Goal: Find specific page/section: Find specific page/section

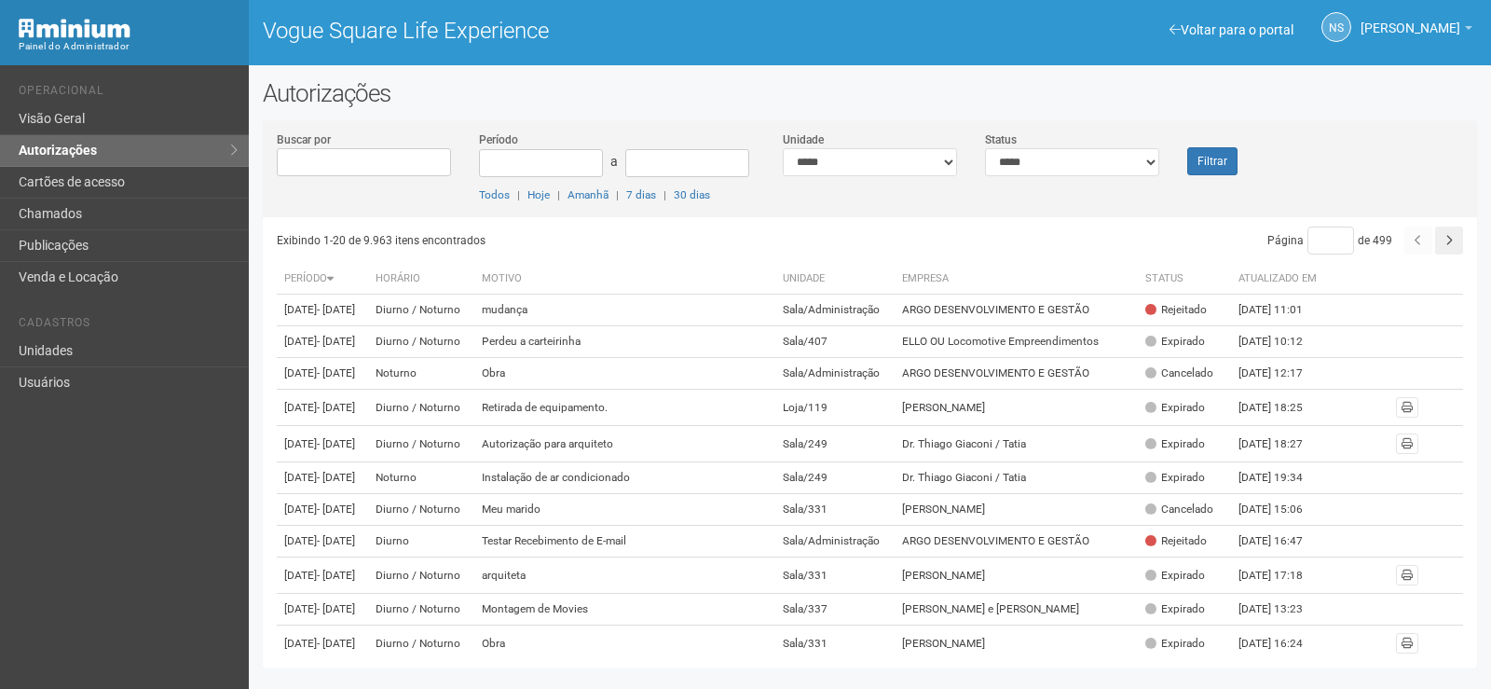
click at [138, 326] on li "Cadastros" at bounding box center [127, 326] width 216 height 20
click at [130, 341] on link "Unidades" at bounding box center [124, 352] width 249 height 32
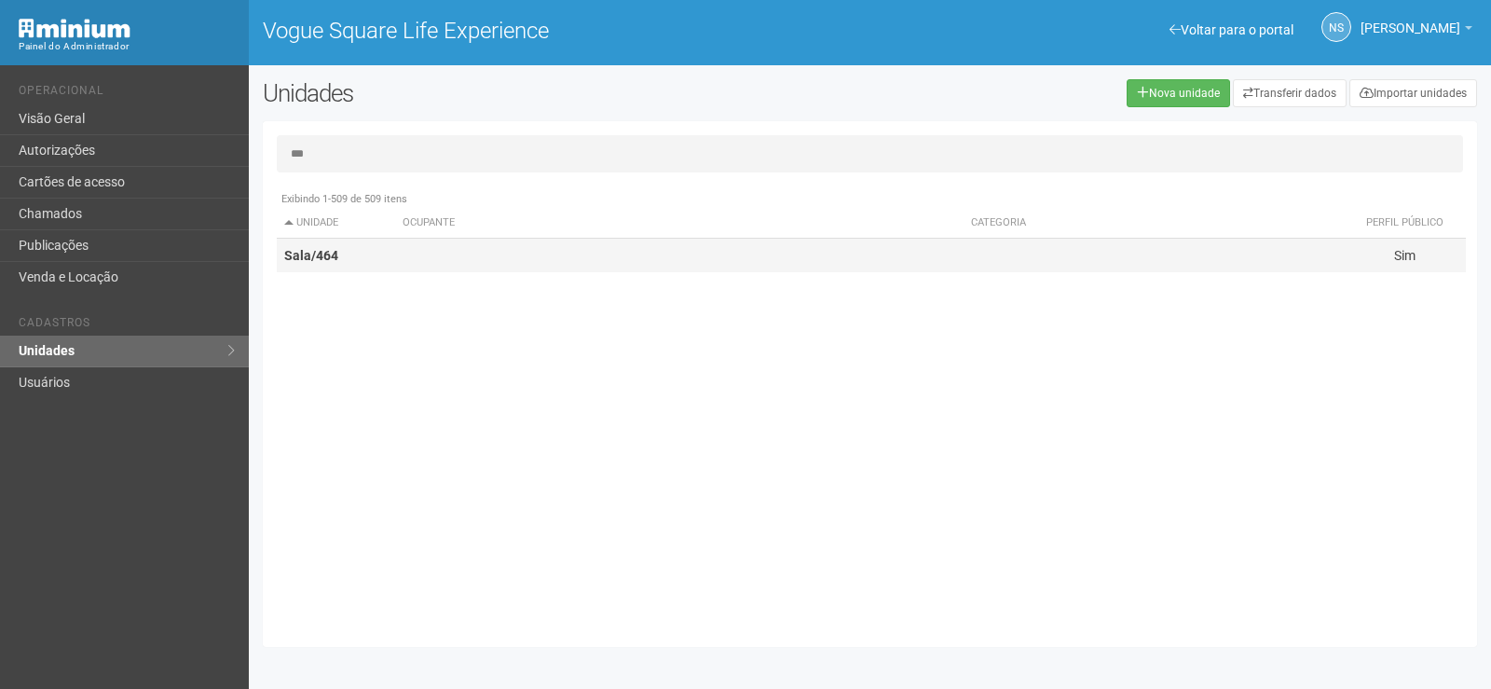
click at [381, 255] on td "Sala/464" at bounding box center [336, 256] width 119 height 34
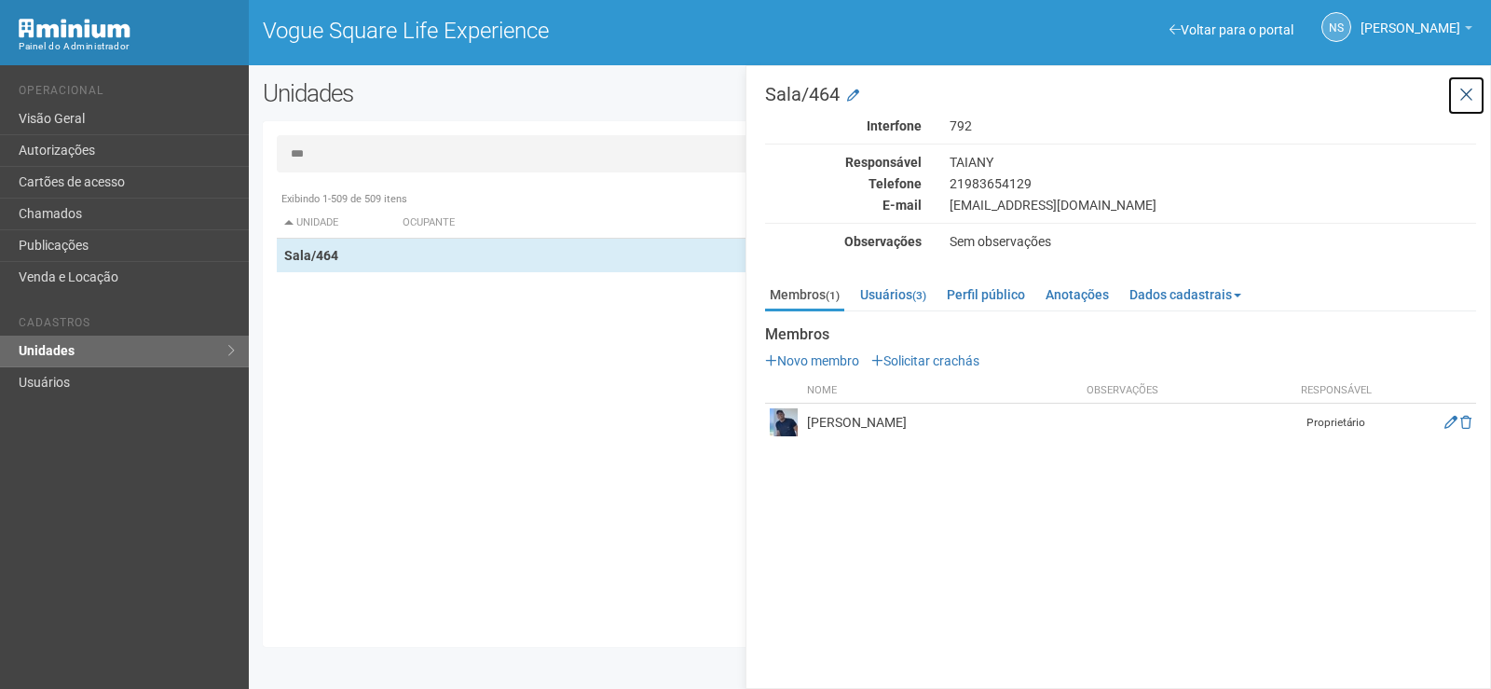
click at [1470, 91] on icon at bounding box center [1467, 95] width 14 height 19
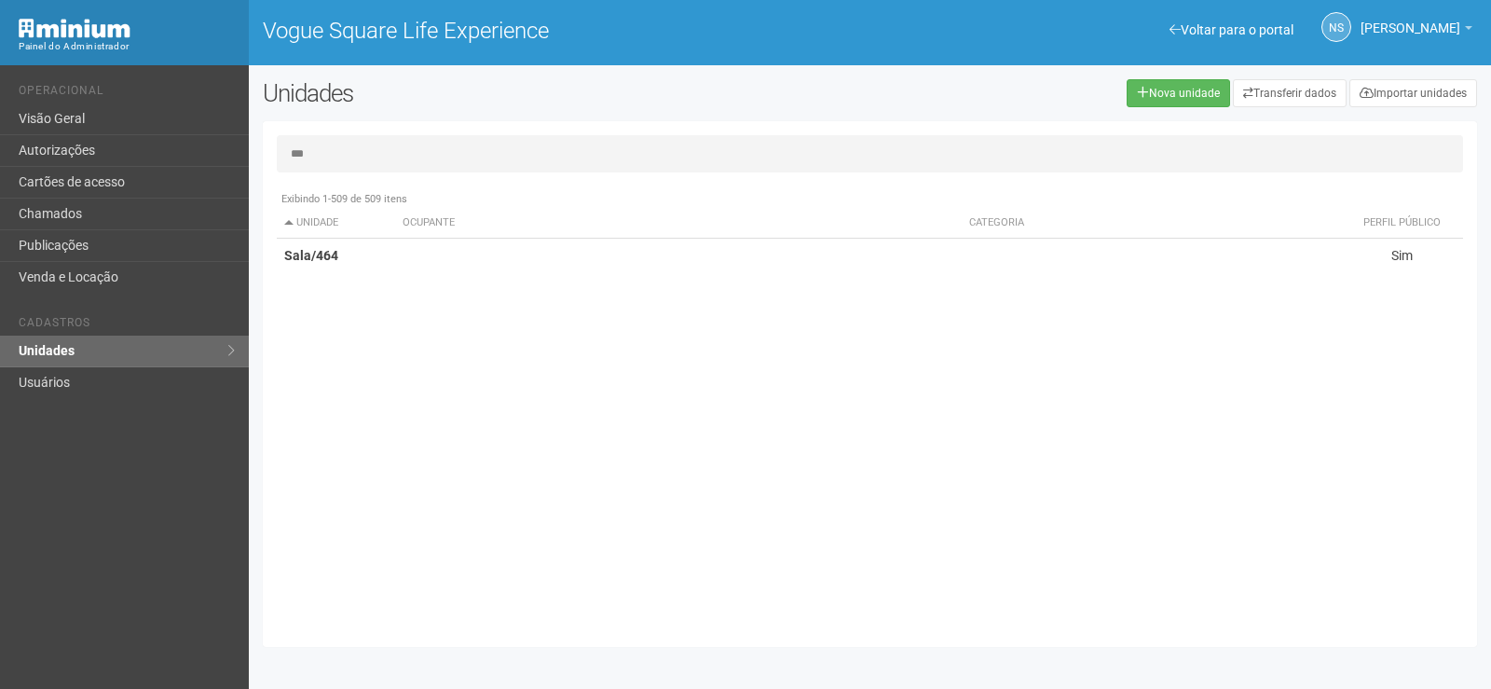
click at [432, 144] on input "***" at bounding box center [870, 153] width 1187 height 37
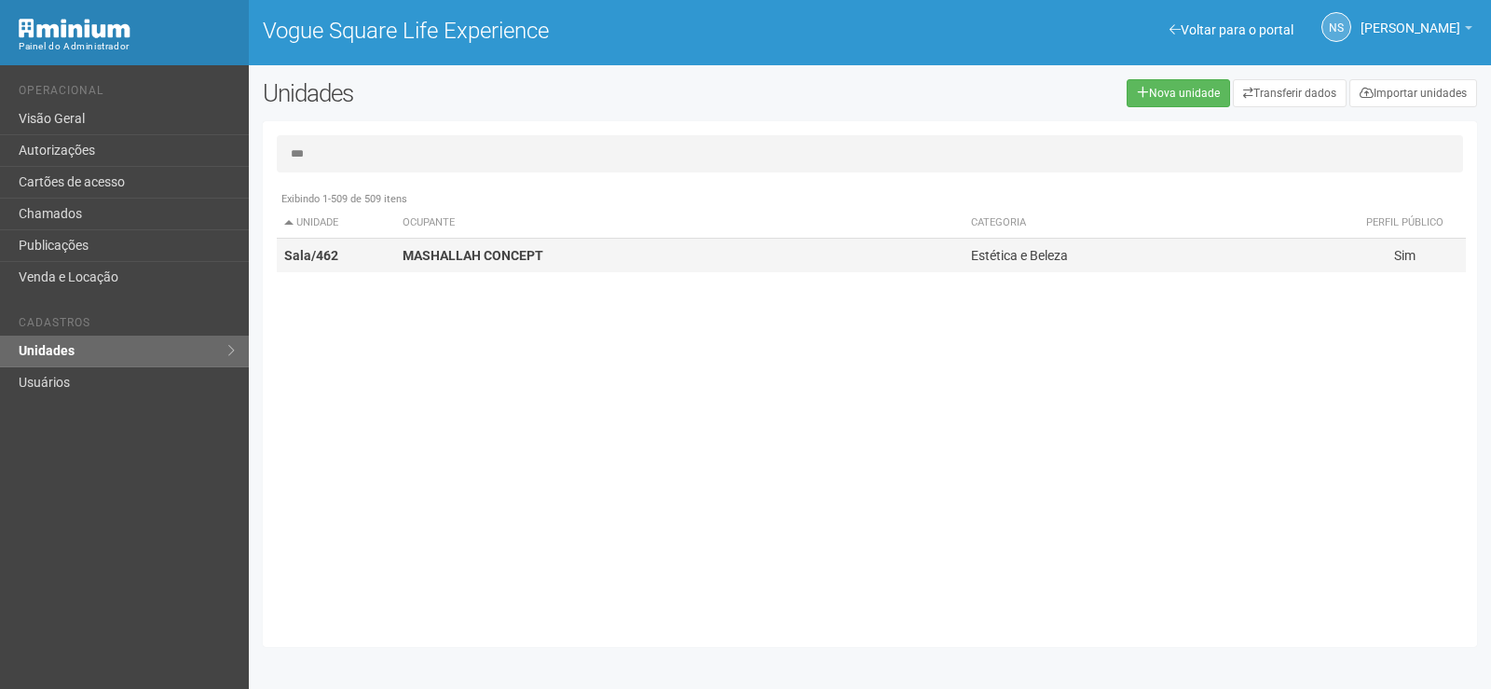
type input "***"
click at [462, 256] on strong "MASHALLAH CONCEPT" at bounding box center [473, 255] width 141 height 15
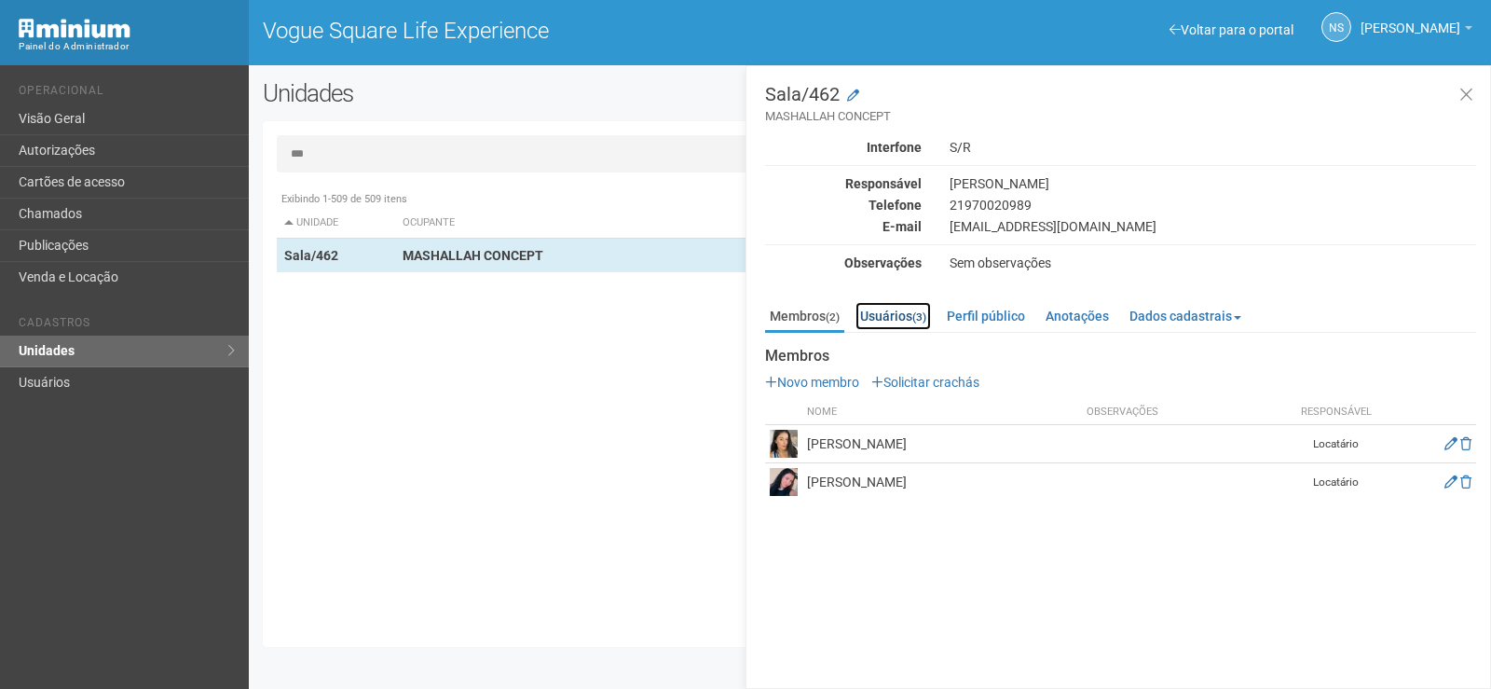
click at [919, 328] on link "Usuários (3)" at bounding box center [893, 316] width 75 height 28
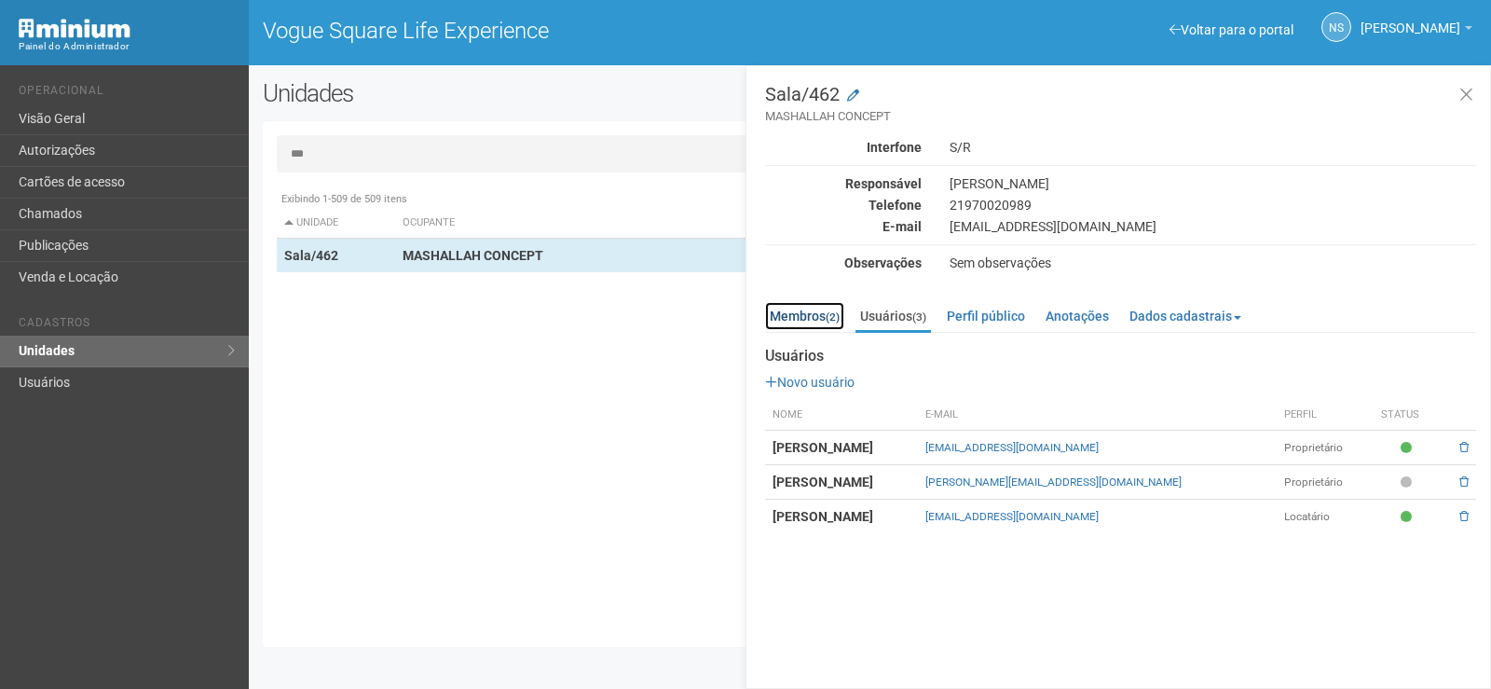
click at [812, 319] on link "Membros (2)" at bounding box center [804, 316] width 79 height 28
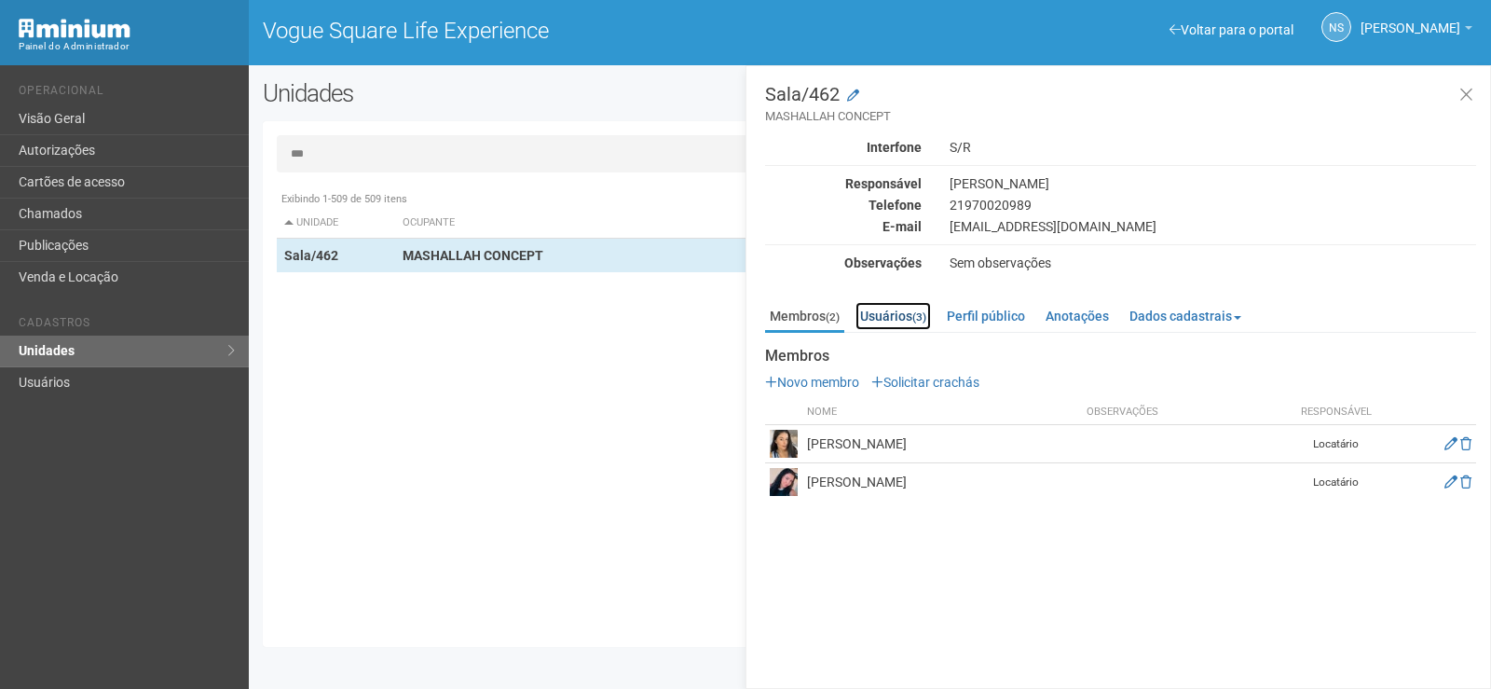
click at [886, 304] on link "Usuários (3)" at bounding box center [893, 316] width 75 height 28
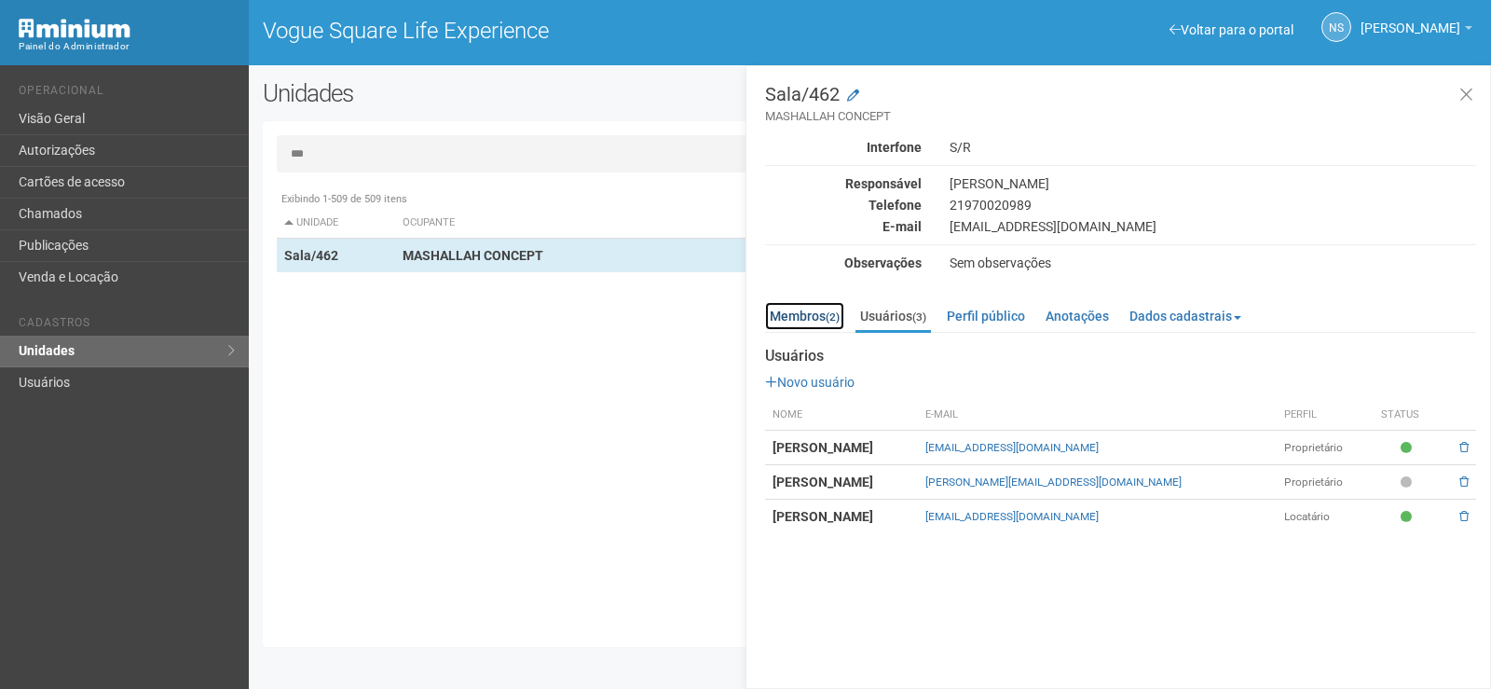
click at [842, 323] on link "Membros (2)" at bounding box center [804, 316] width 79 height 28
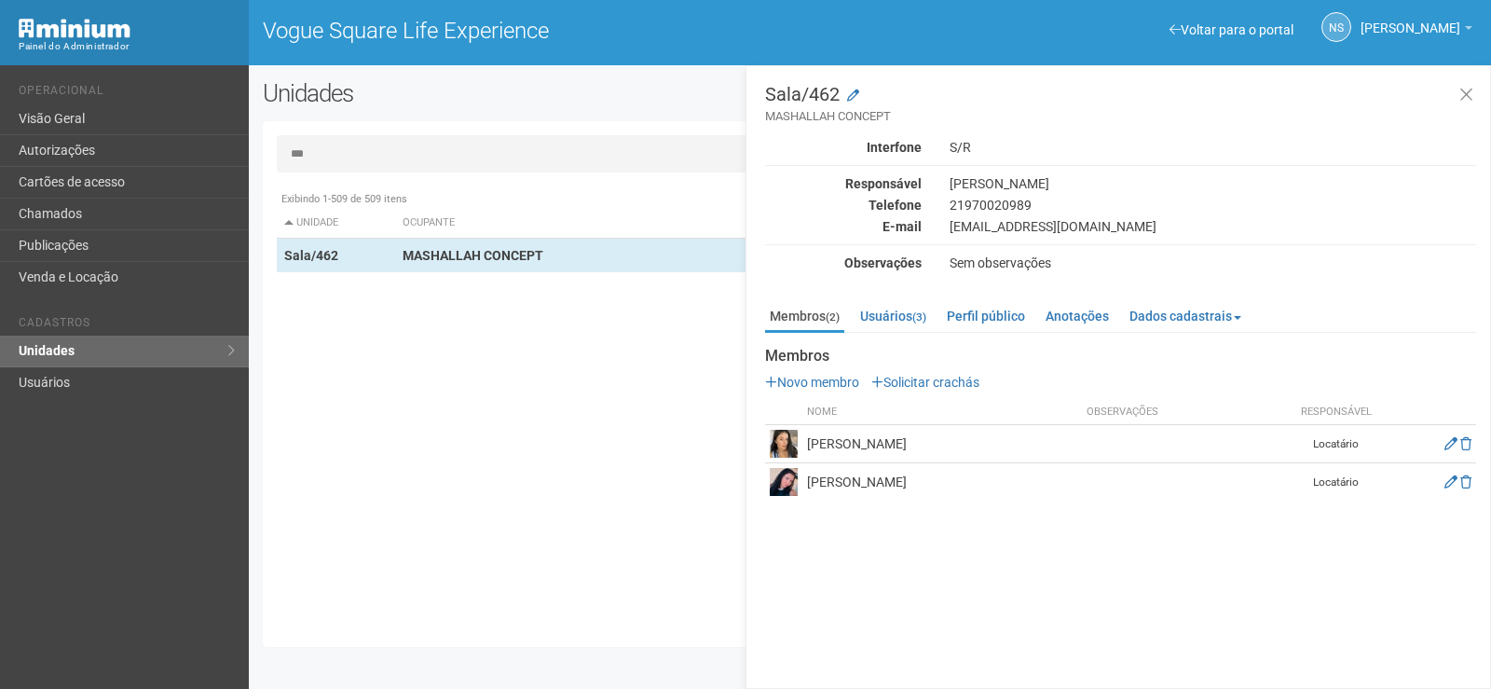
click at [775, 484] on img at bounding box center [784, 482] width 28 height 28
click at [1448, 480] on icon at bounding box center [1451, 481] width 13 height 13
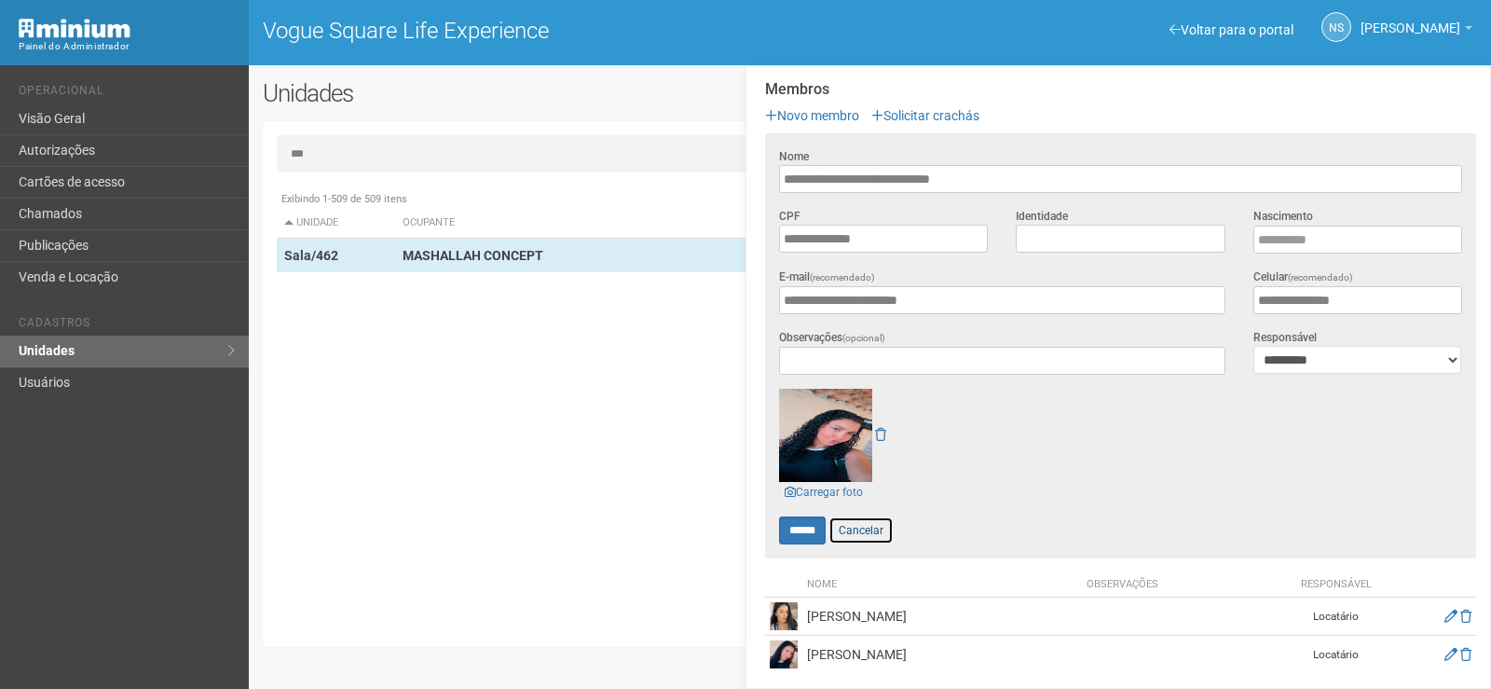
click at [872, 527] on link "Cancelar" at bounding box center [861, 530] width 65 height 28
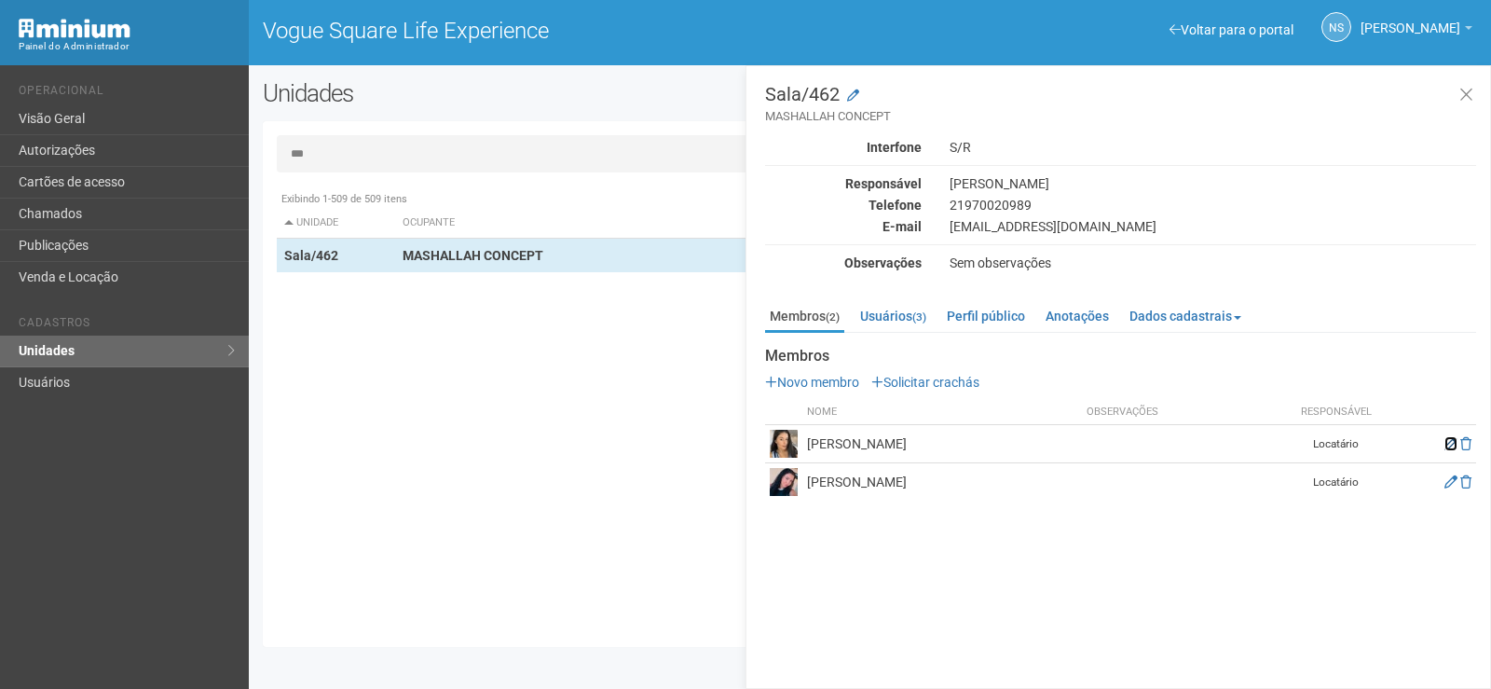
click at [1445, 449] on icon at bounding box center [1451, 443] width 13 height 13
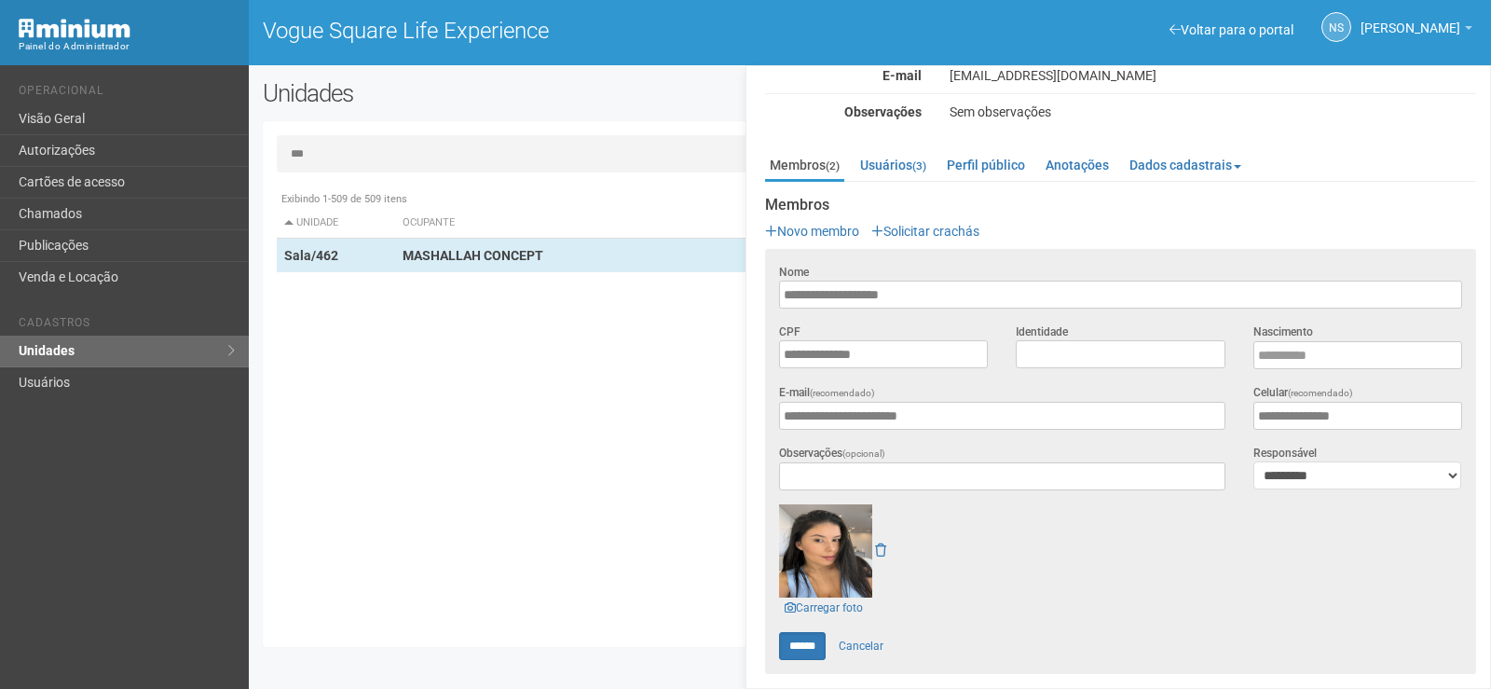
scroll to position [267, 0]
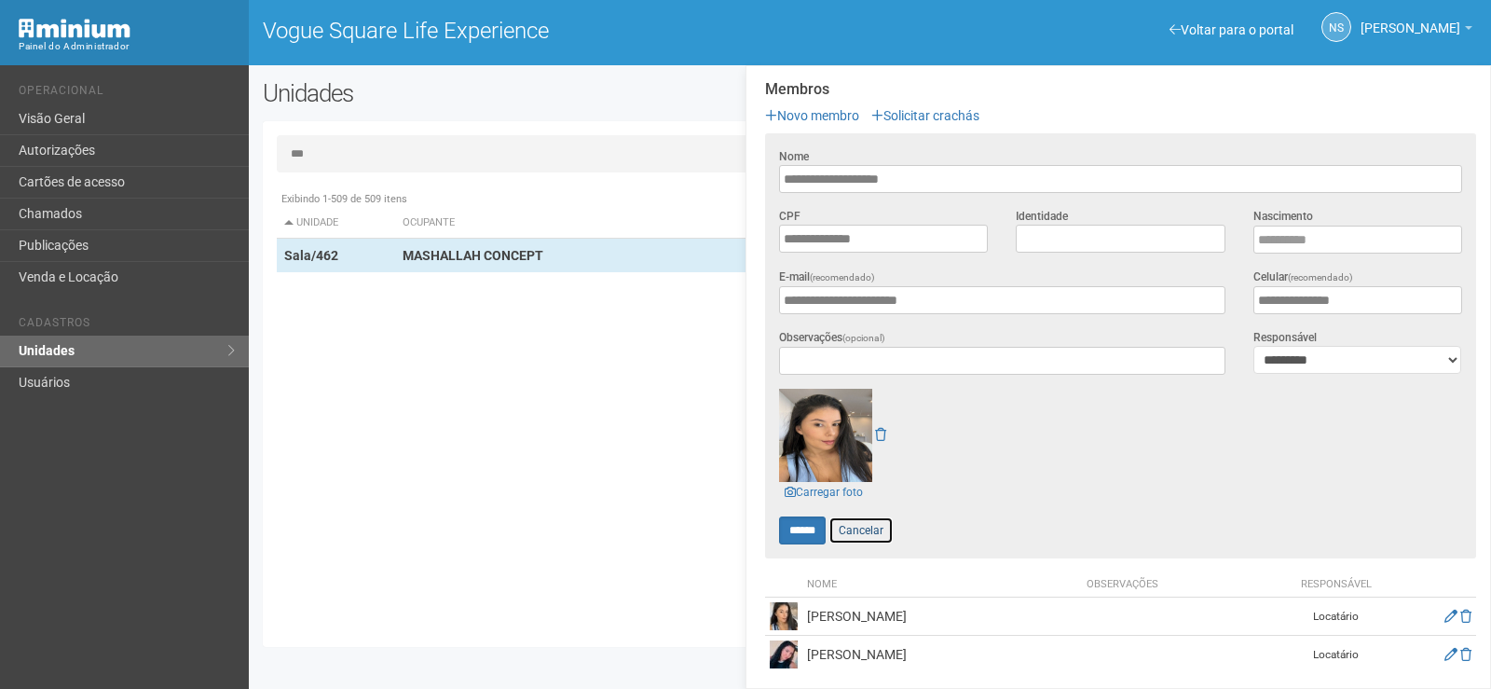
click at [876, 520] on link "Cancelar" at bounding box center [861, 530] width 65 height 28
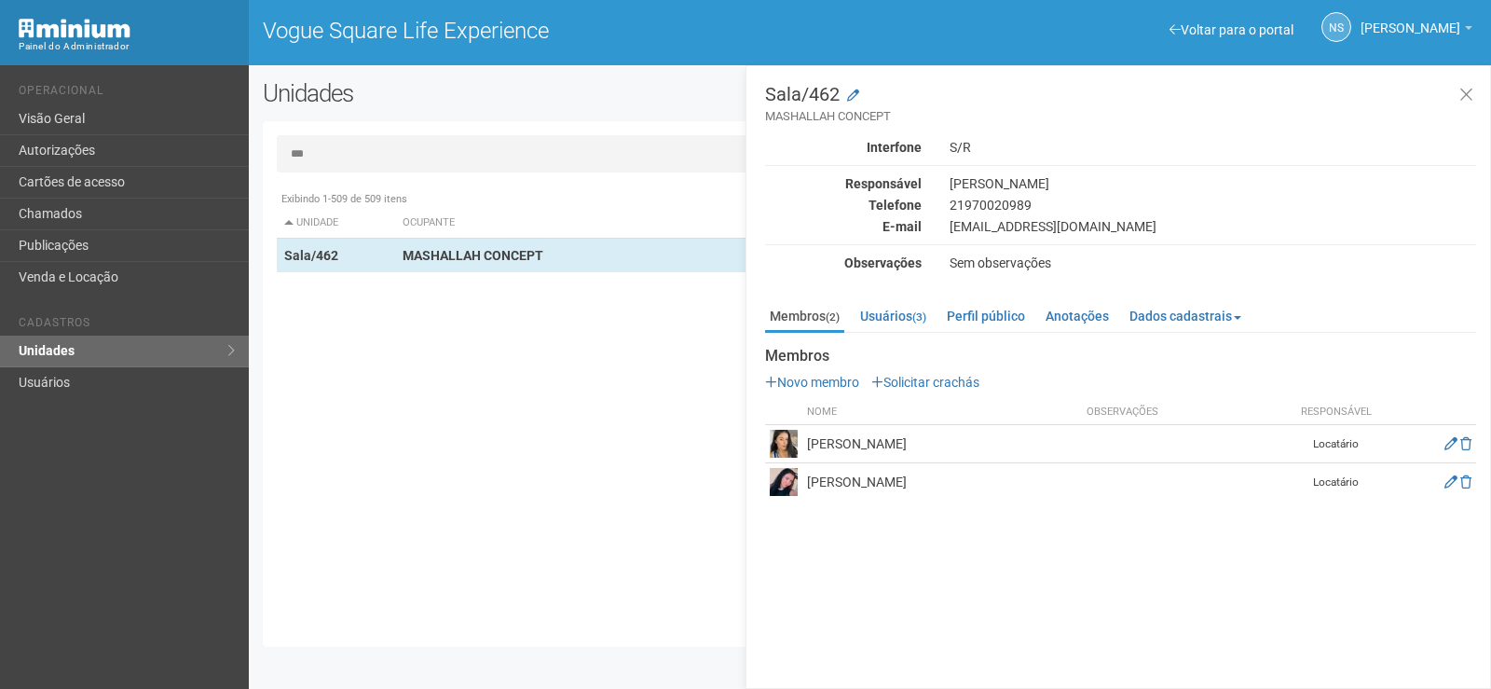
scroll to position [0, 0]
click at [1460, 88] on icon at bounding box center [1467, 95] width 14 height 19
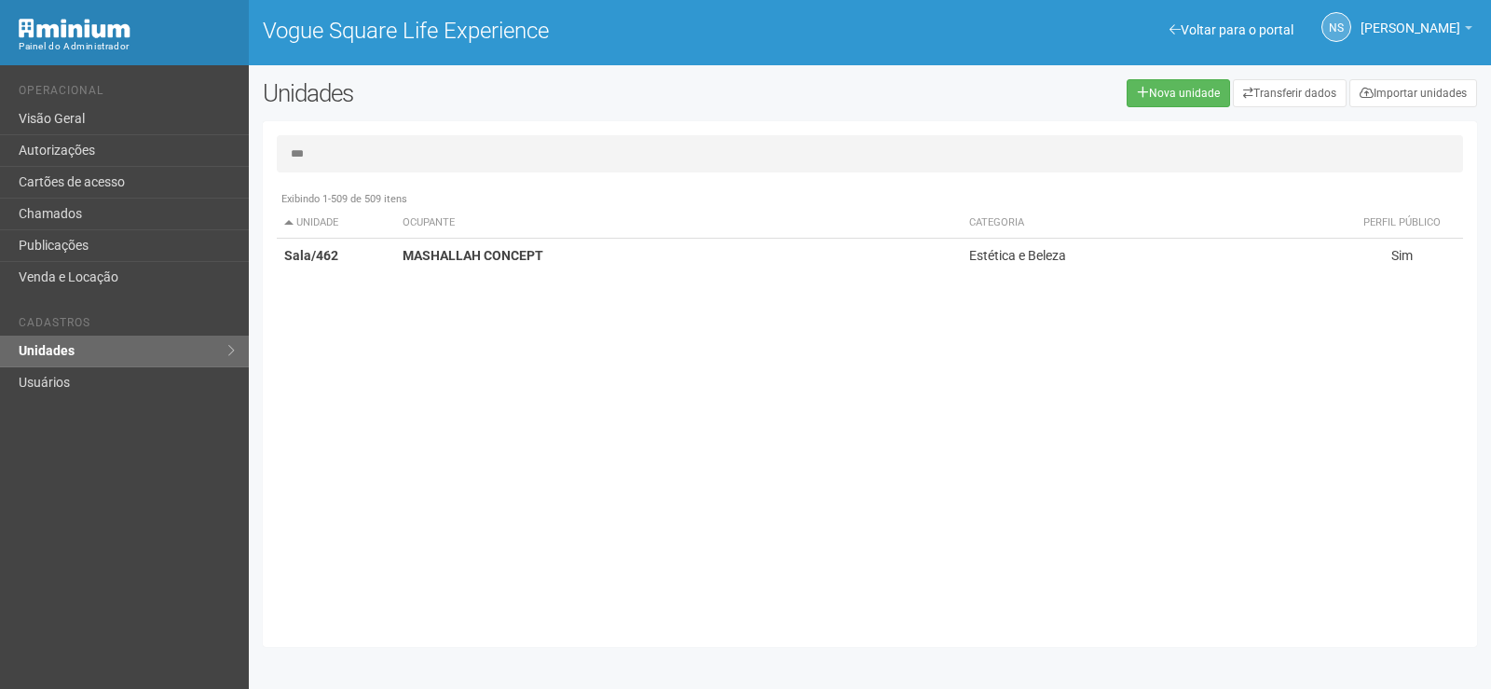
drag, startPoint x: 312, startPoint y: 160, endPoint x: 248, endPoint y: 151, distance: 65.0
click at [245, 150] on div "Voltar para o portal Operacional Visão Geral Autorizações Cartões de acesso Cha…" at bounding box center [745, 377] width 1491 height 624
click at [407, 245] on td "MASHALLAH CONCEPT" at bounding box center [679, 256] width 569 height 34
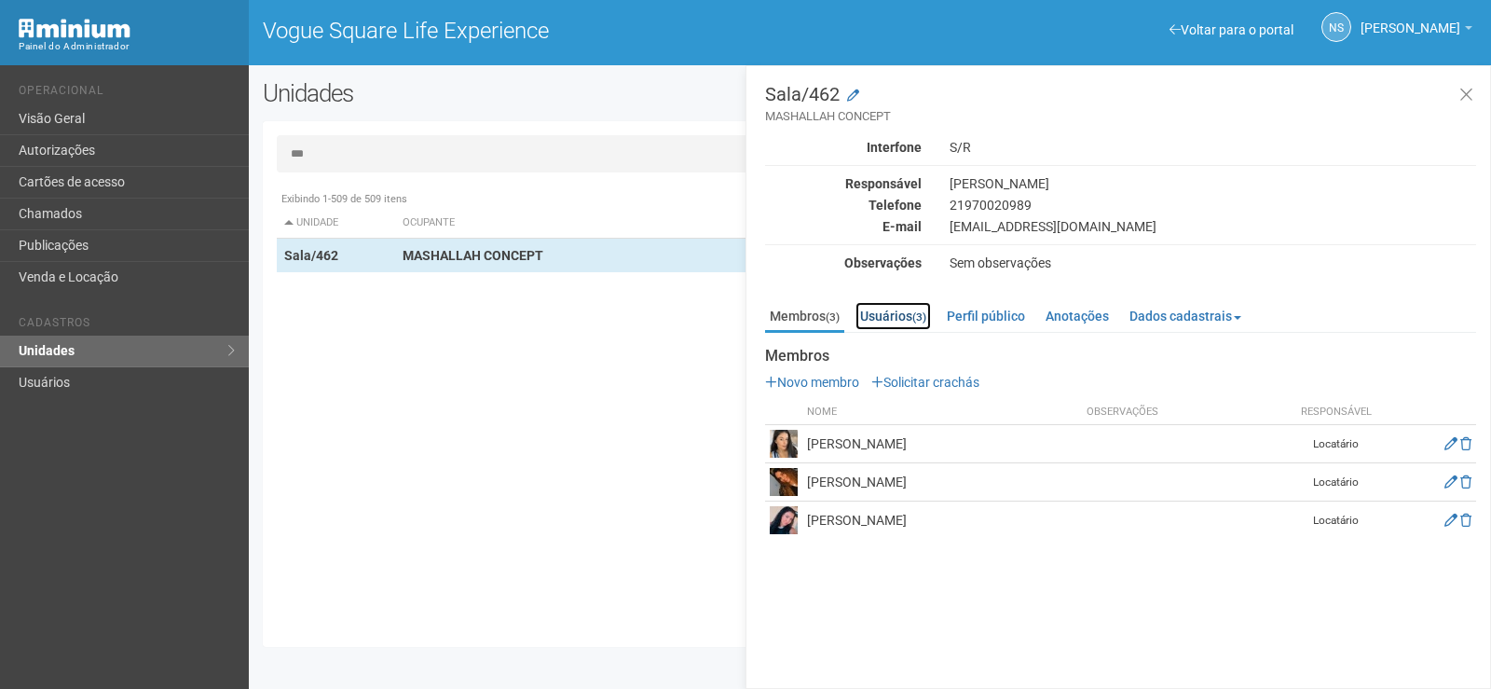
click at [876, 322] on link "Usuários (3)" at bounding box center [893, 316] width 75 height 28
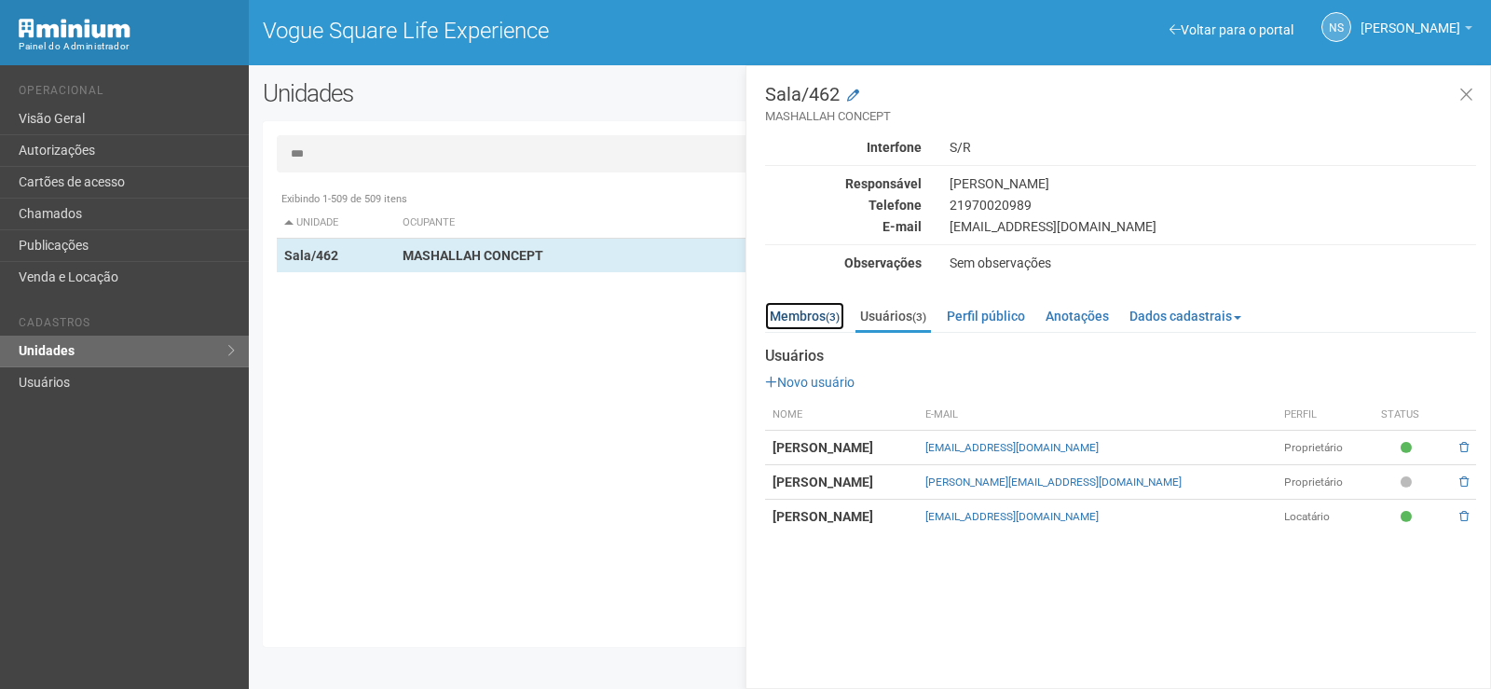
click at [809, 313] on link "Membros (3)" at bounding box center [804, 316] width 79 height 28
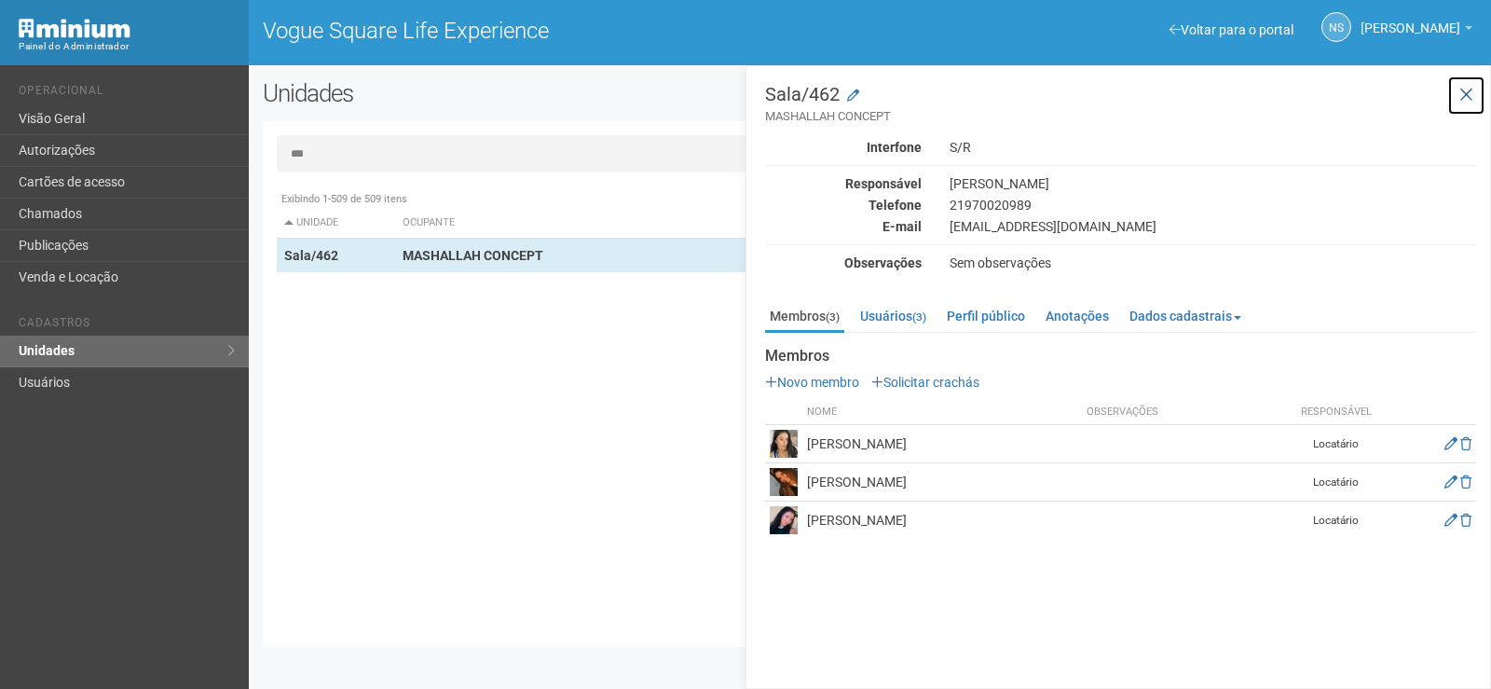
click at [1460, 90] on icon at bounding box center [1467, 95] width 14 height 19
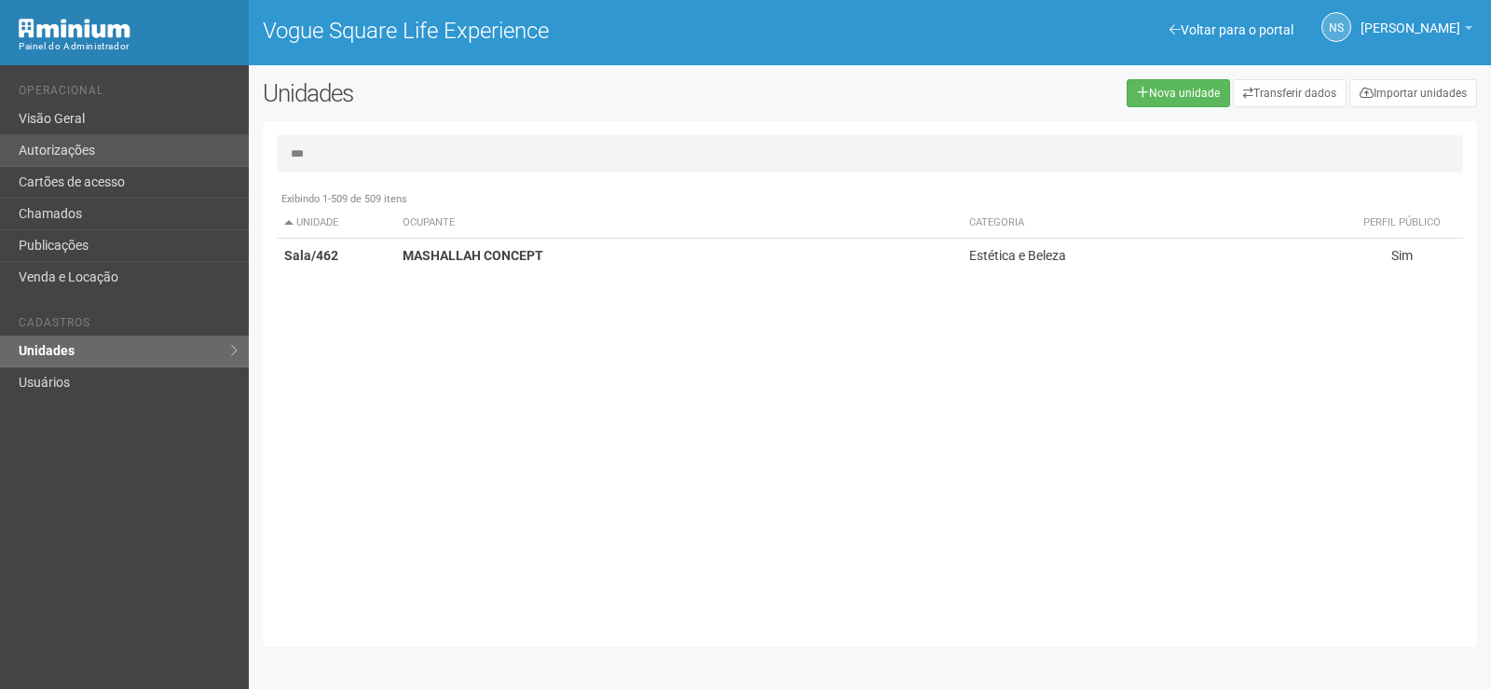
drag, startPoint x: 336, startPoint y: 161, endPoint x: 230, endPoint y: 144, distance: 107.7
click at [245, 149] on div "Voltar para o portal Operacional Visão Geral Autorizações Cartões de acesso Cha…" at bounding box center [745, 377] width 1491 height 624
